Goal: Task Accomplishment & Management: Manage account settings

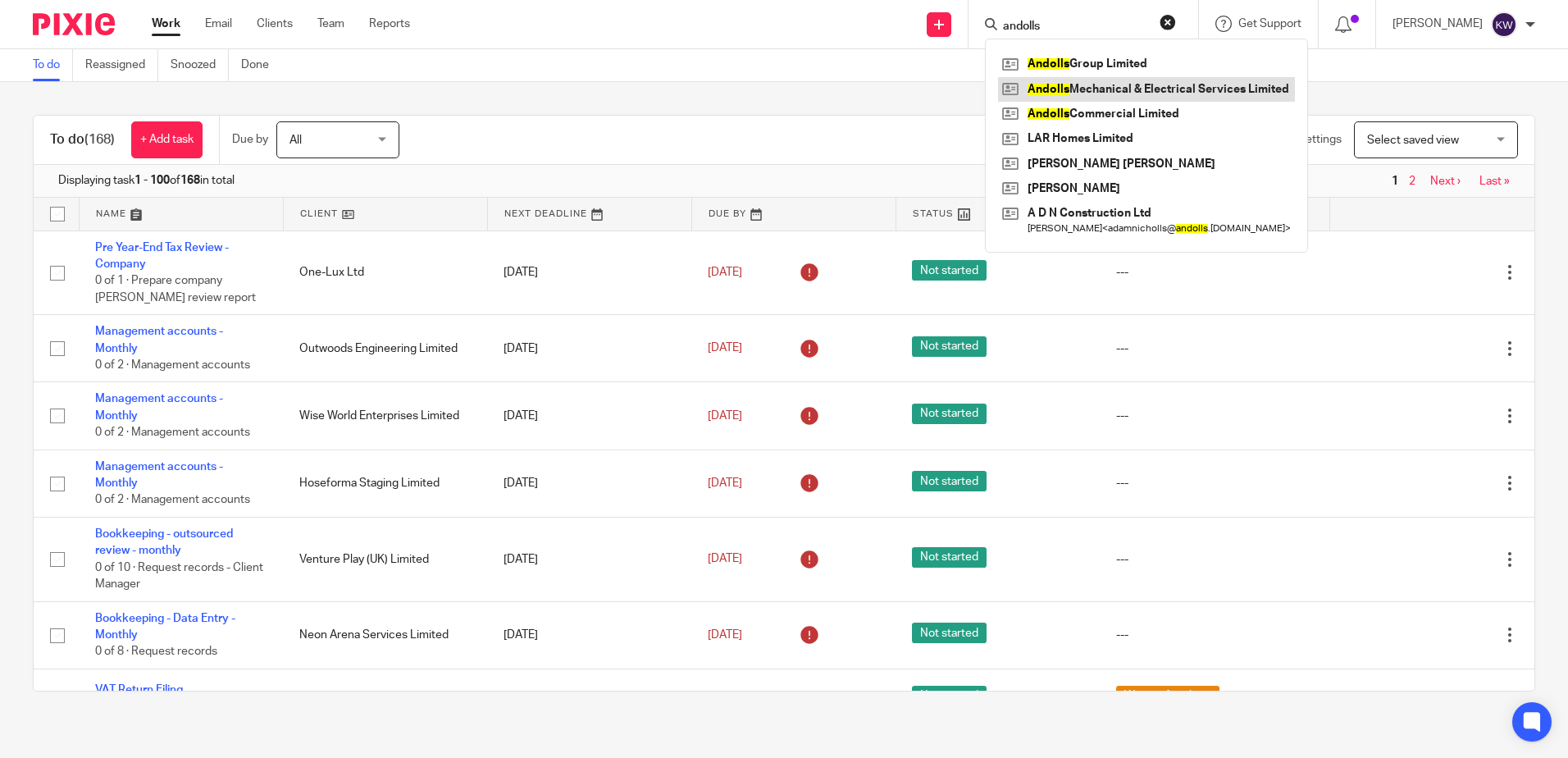
type input "andolls"
click at [1081, 81] on link at bounding box center [1146, 90] width 297 height 25
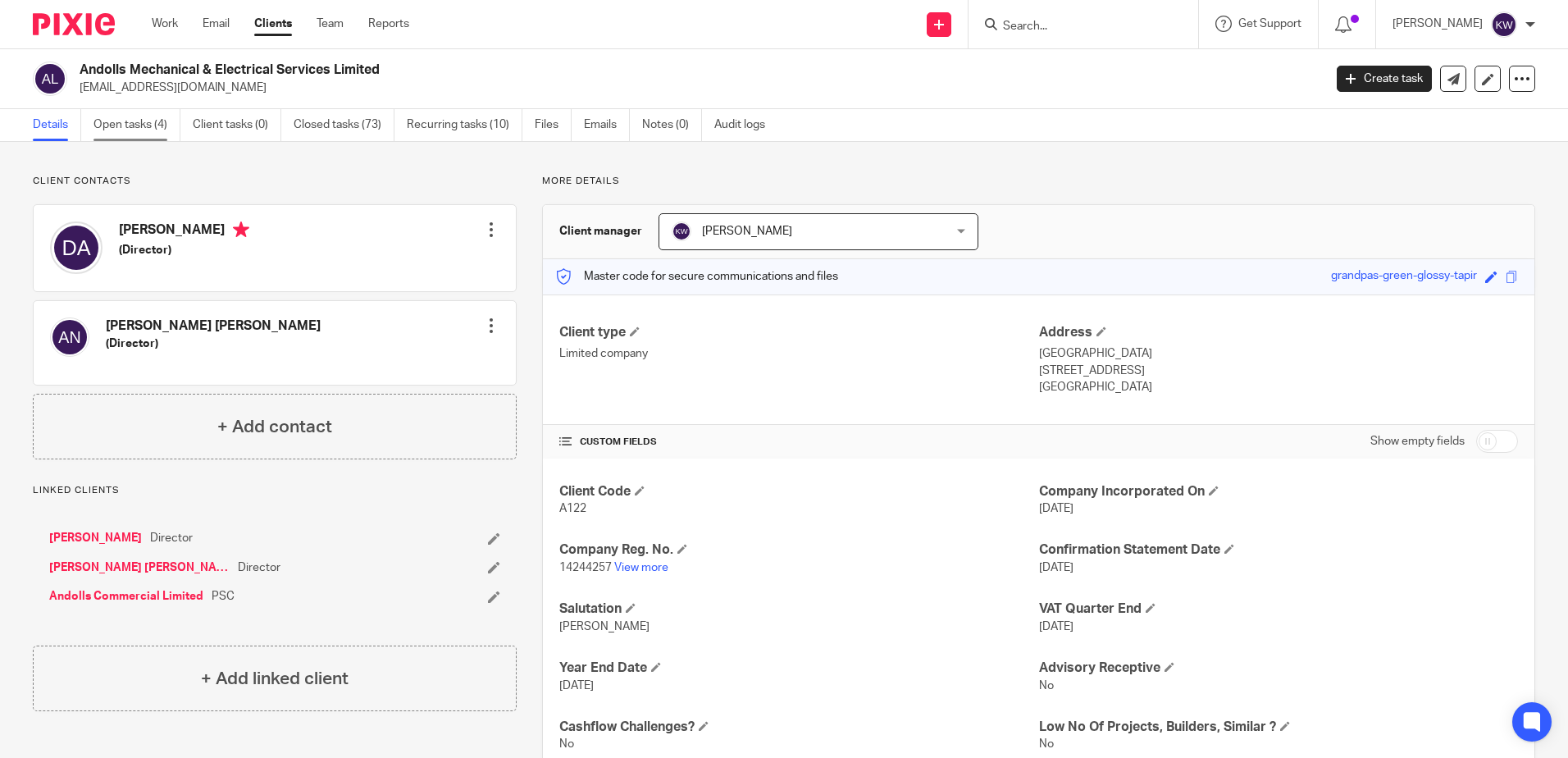
click at [155, 119] on link "Open tasks (4)" at bounding box center [137, 125] width 87 height 32
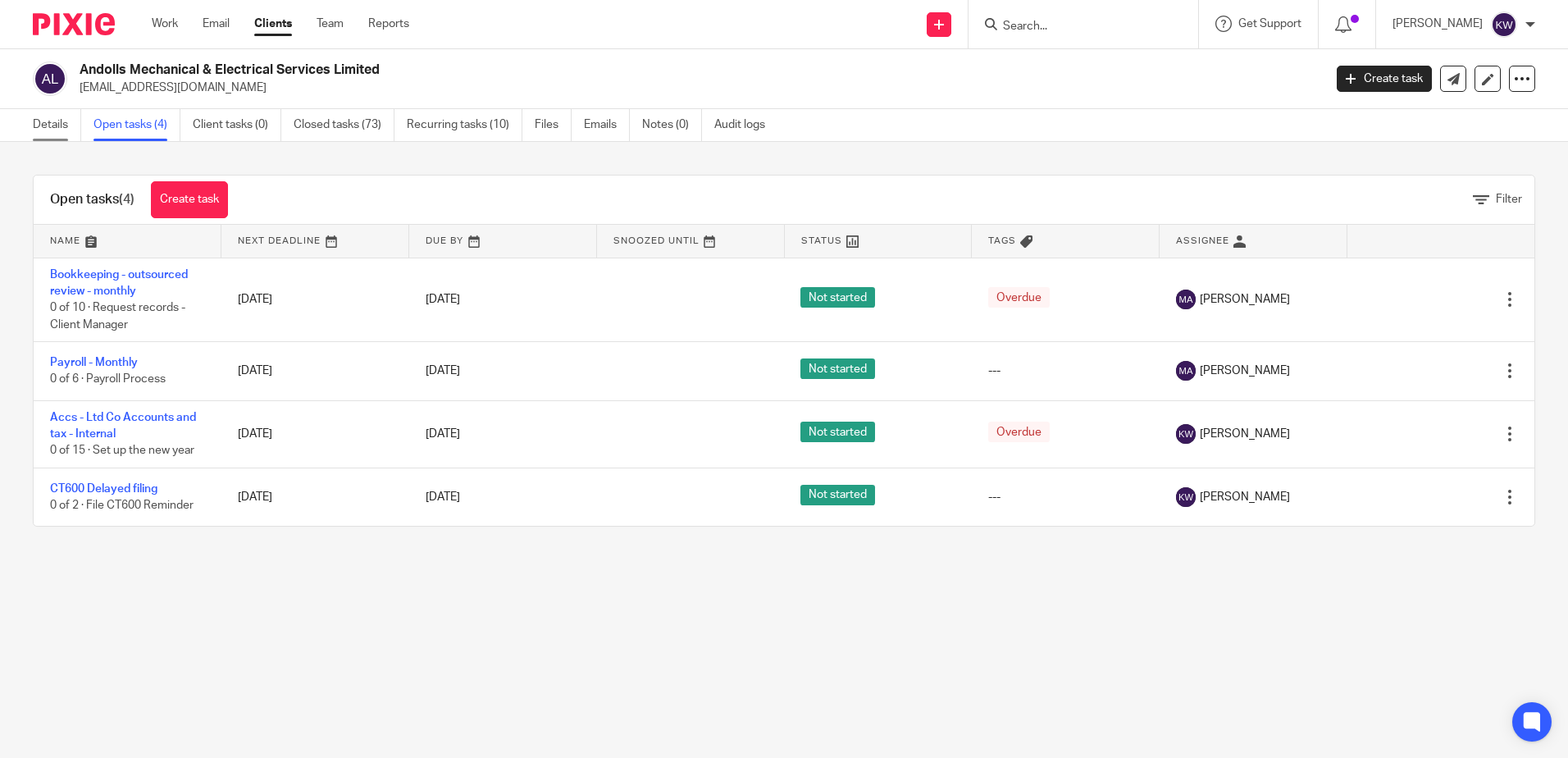
click at [44, 113] on link "Details" at bounding box center [57, 125] width 49 height 32
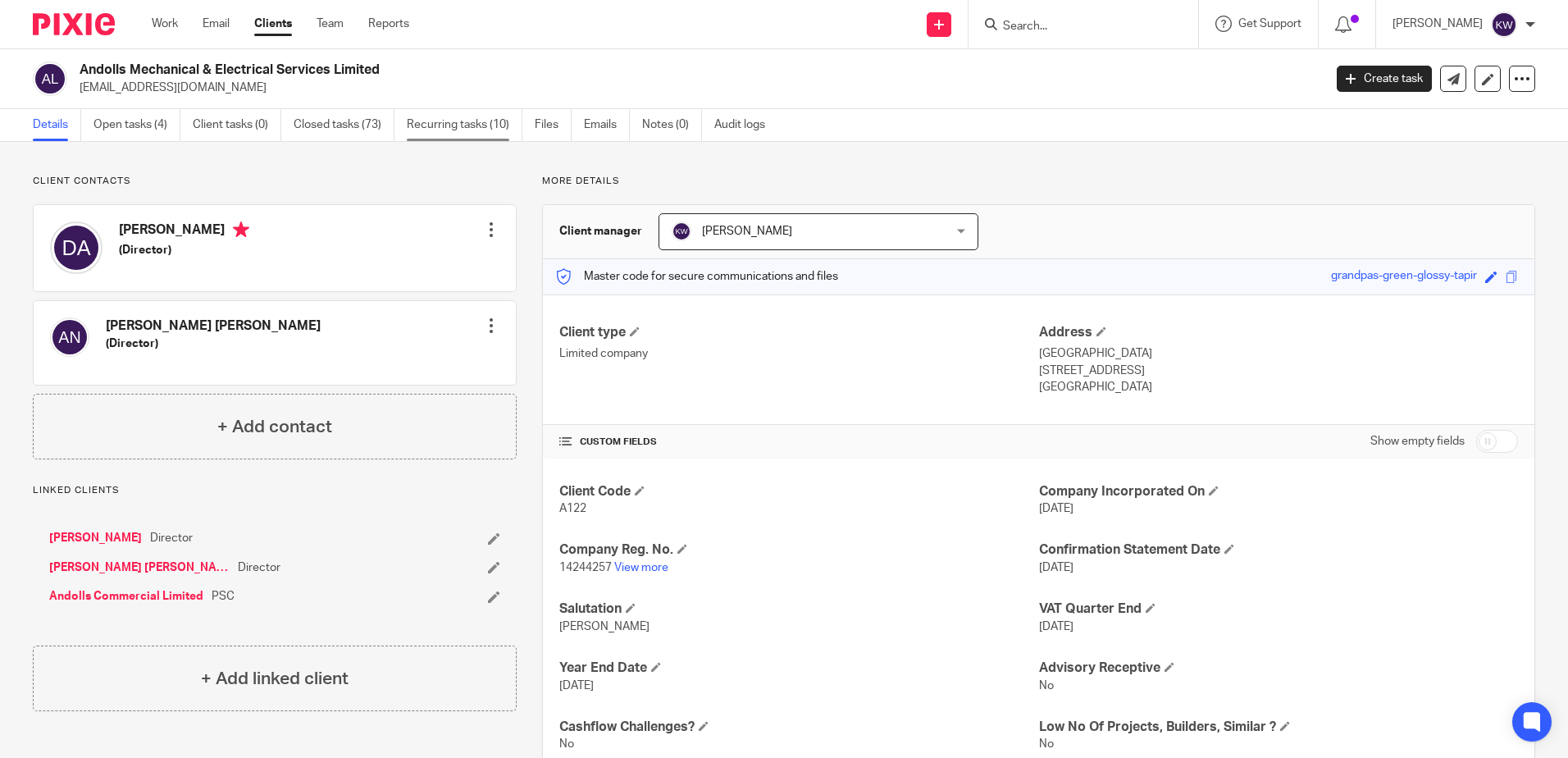
click at [428, 133] on link "Recurring tasks (10)" at bounding box center [465, 125] width 116 height 32
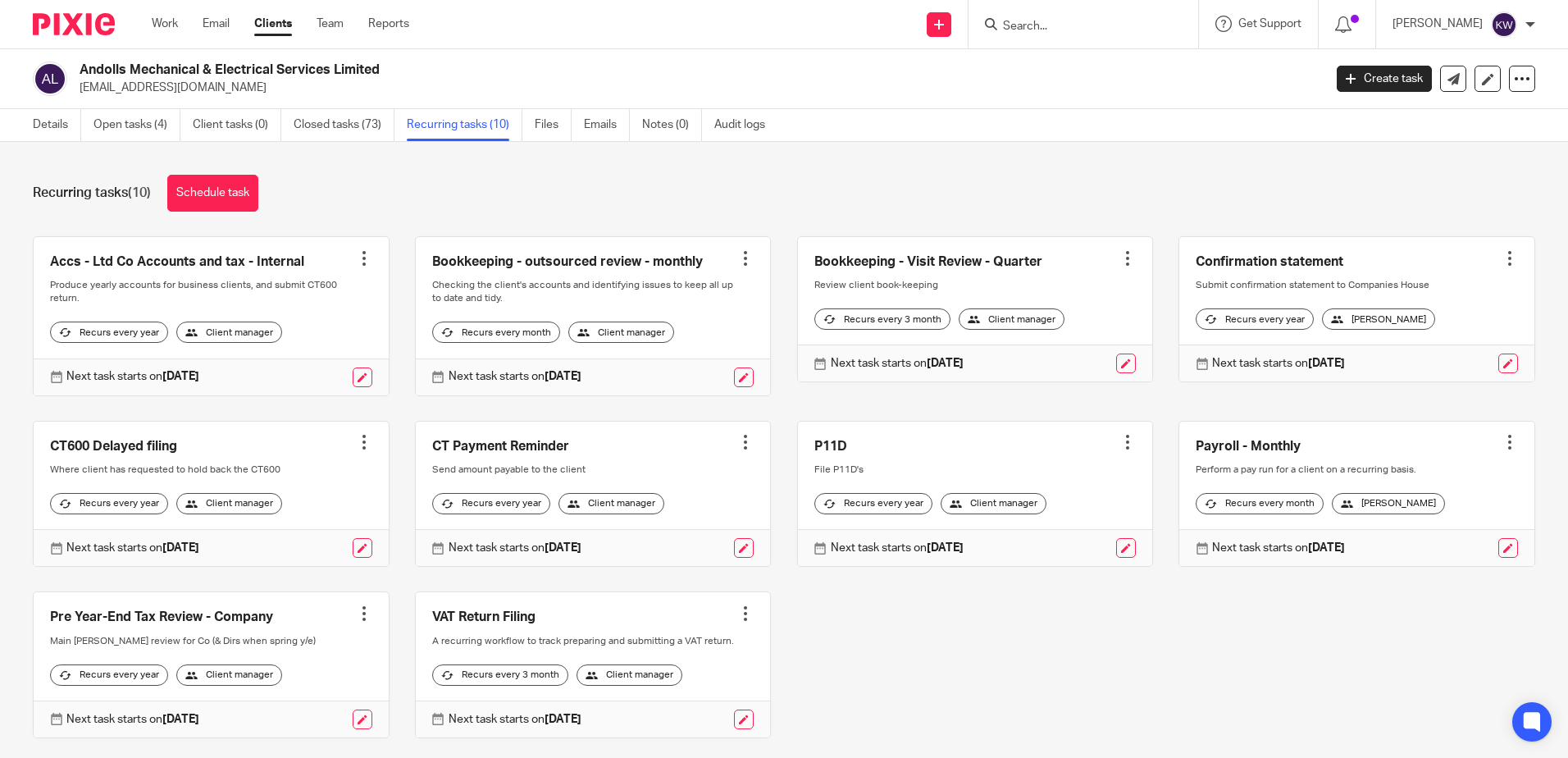
scroll to position [77, 0]
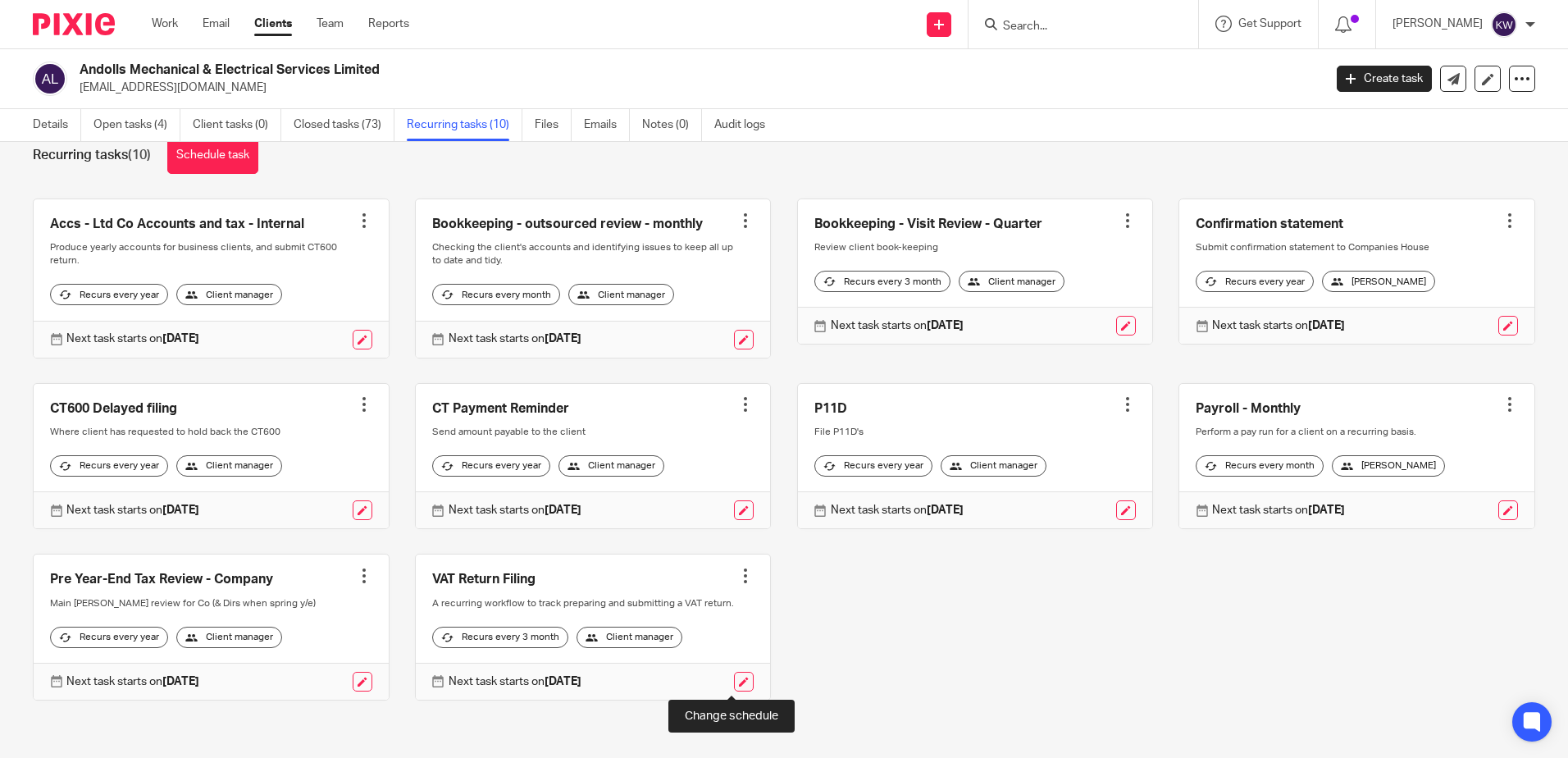
click at [741, 678] on link at bounding box center [744, 682] width 20 height 20
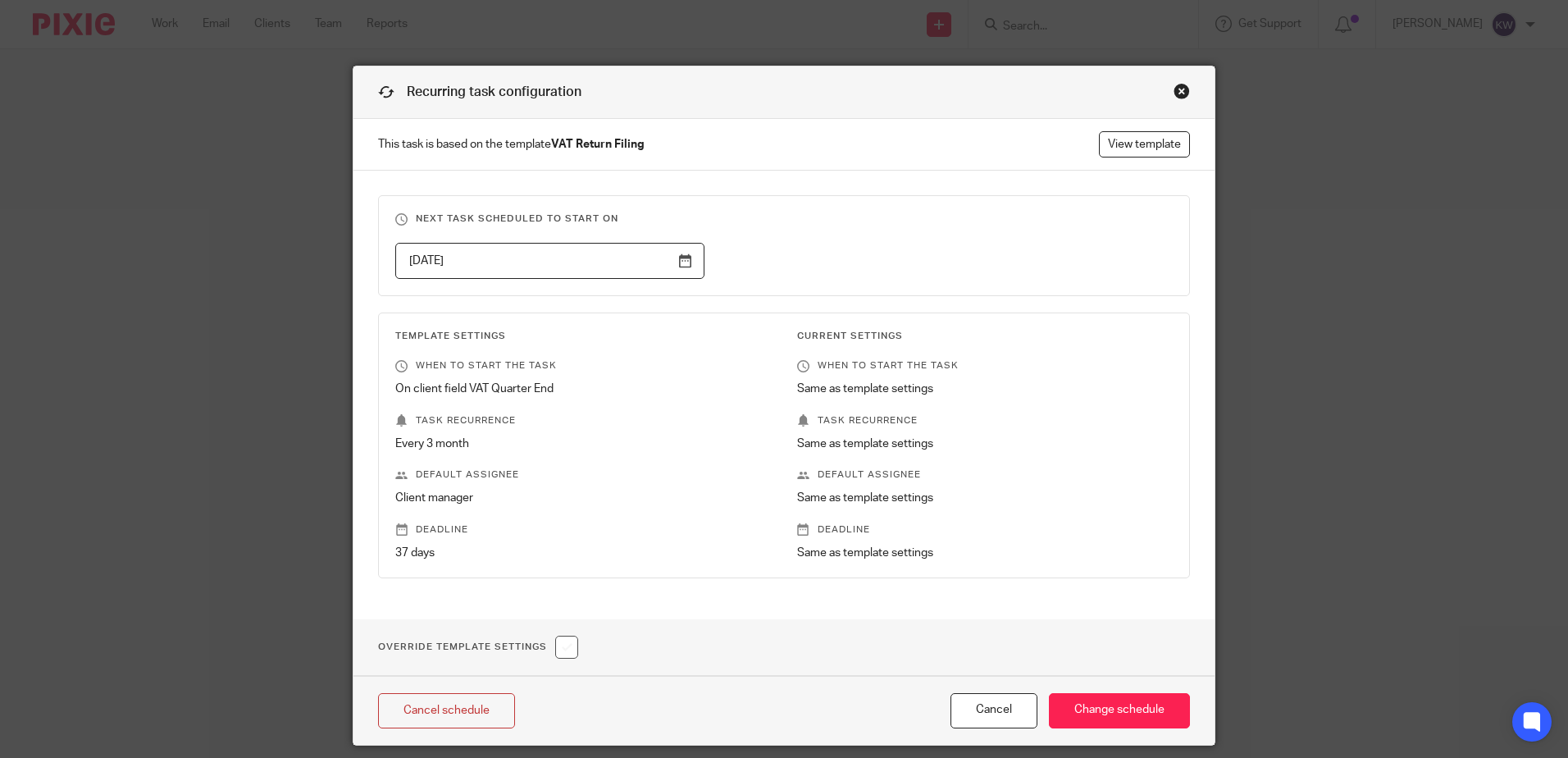
scroll to position [53, 0]
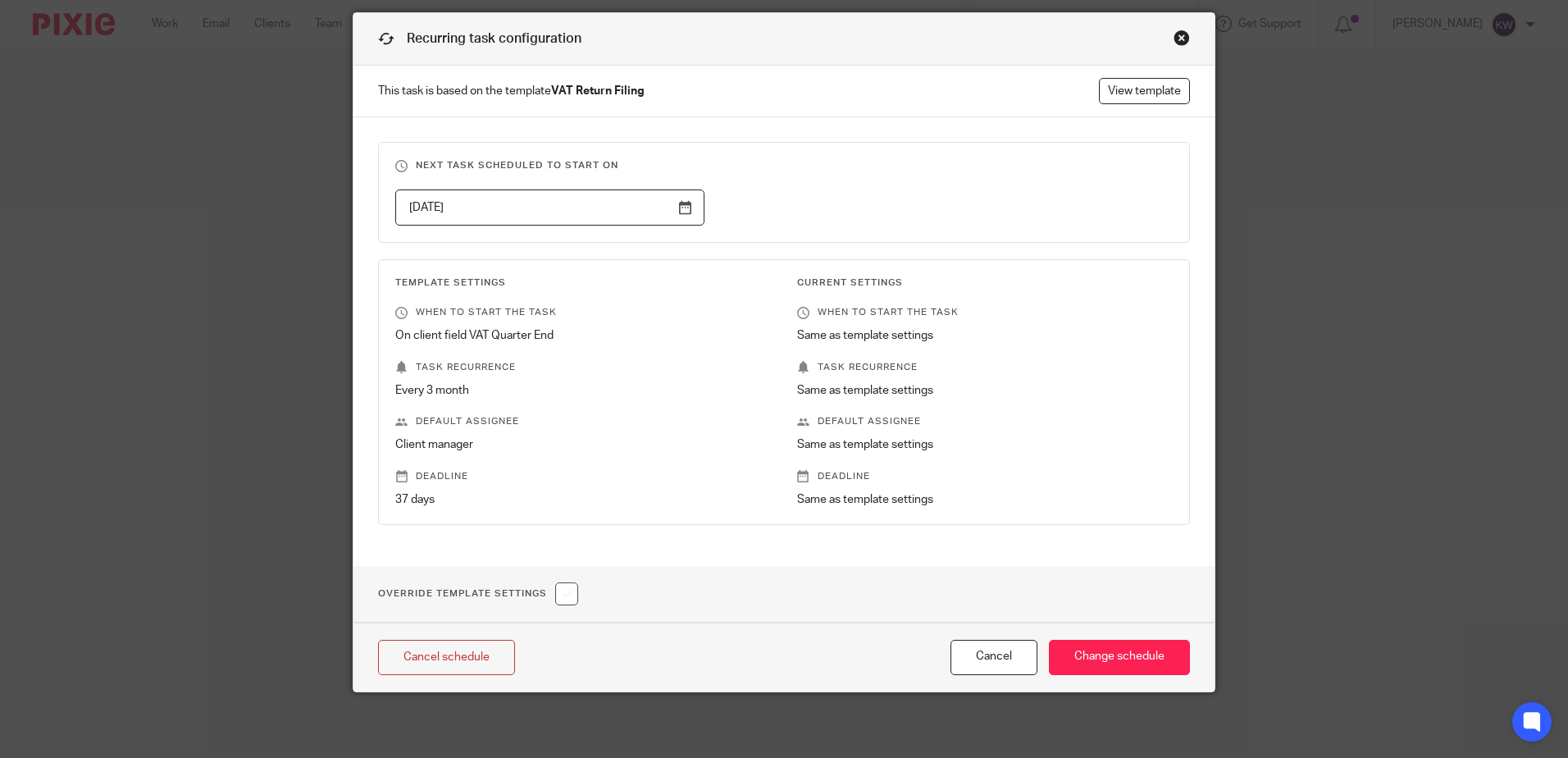
click at [573, 589] on input "checkbox" at bounding box center [567, 594] width 23 height 23
checkbox input "true"
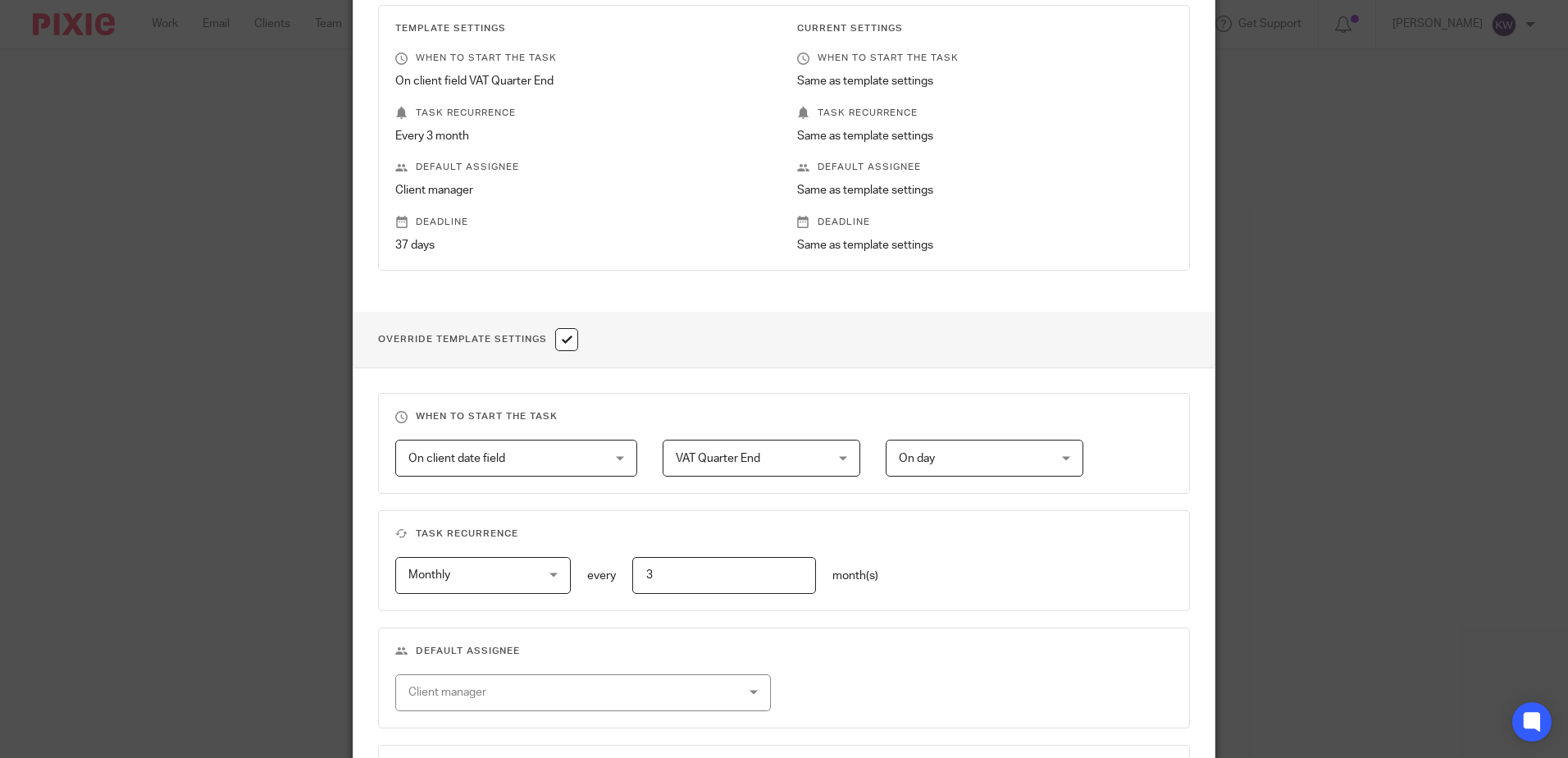
scroll to position [571, 0]
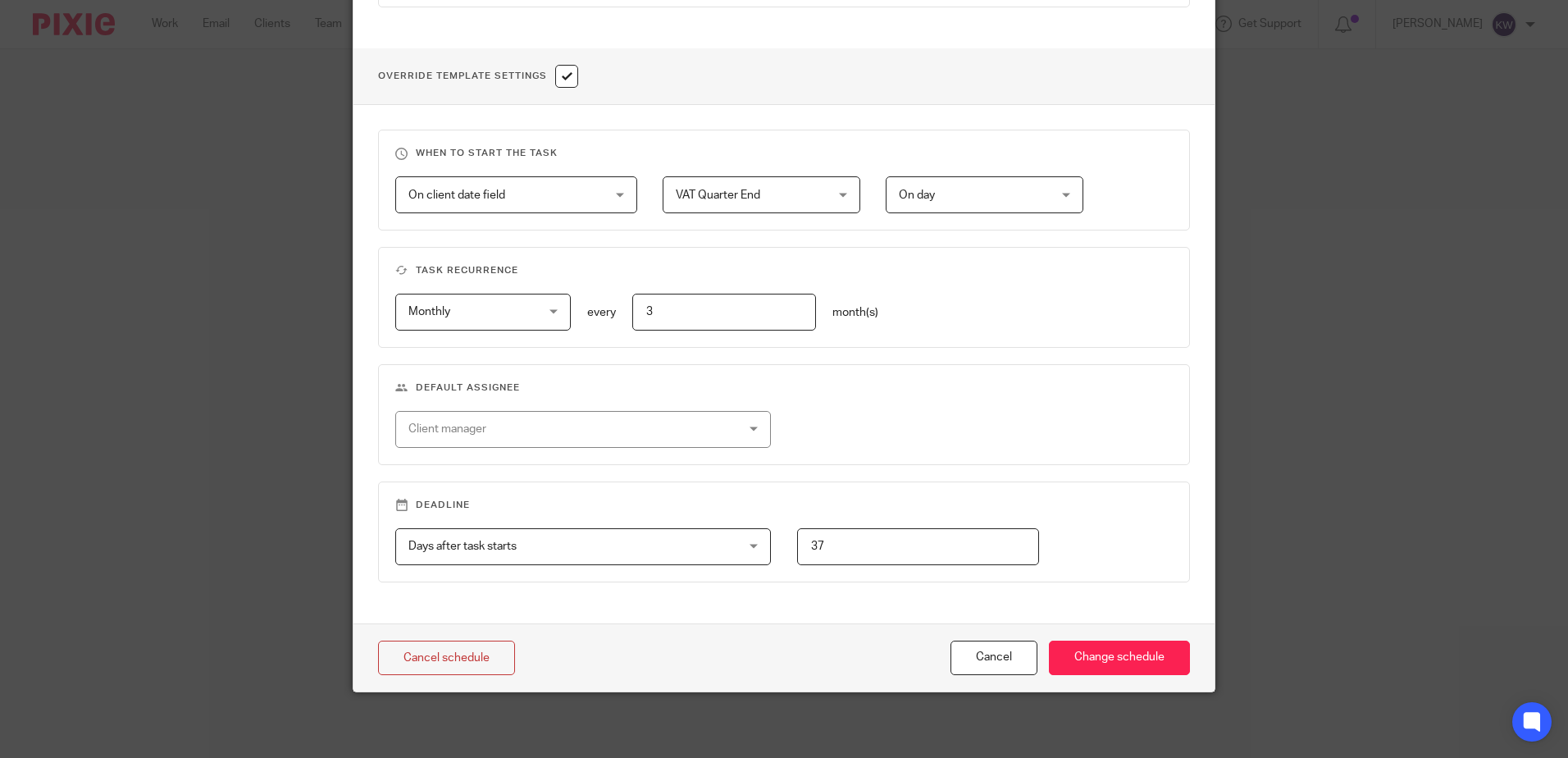
drag, startPoint x: 652, startPoint y: 318, endPoint x: 632, endPoint y: 313, distance: 20.6
click at [632, 313] on input "3" at bounding box center [724, 312] width 184 height 37
type input "1"
click at [1090, 645] on input "Change schedule" at bounding box center [1120, 658] width 141 height 35
